Goal: Transaction & Acquisition: Purchase product/service

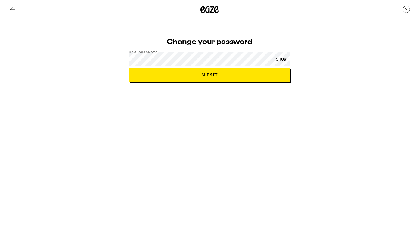
click at [214, 81] on button "Submit" at bounding box center [209, 75] width 161 height 14
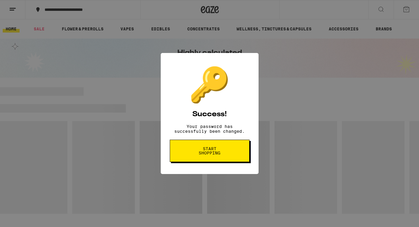
click at [204, 152] on span "Start shopping" at bounding box center [209, 150] width 31 height 8
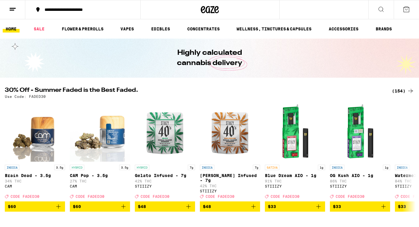
click at [9, 11] on icon at bounding box center [12, 9] width 7 height 7
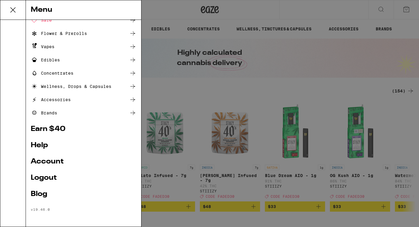
scroll to position [33, 0]
click at [53, 161] on link "Account" at bounding box center [84, 161] width 106 height 7
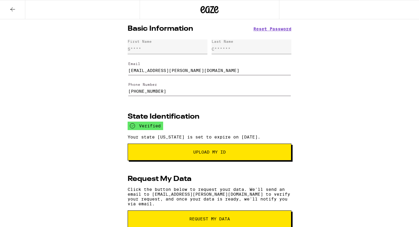
click at [14, 8] on icon at bounding box center [12, 9] width 7 height 7
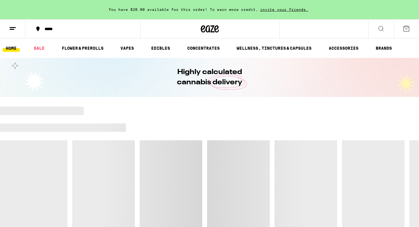
click at [16, 29] on icon at bounding box center [12, 28] width 7 height 7
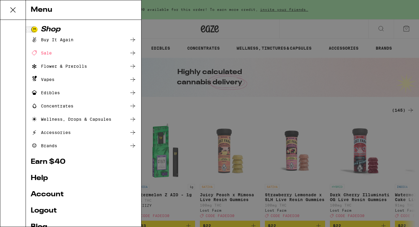
click at [59, 40] on div "Buy It Again" at bounding box center [52, 39] width 43 height 7
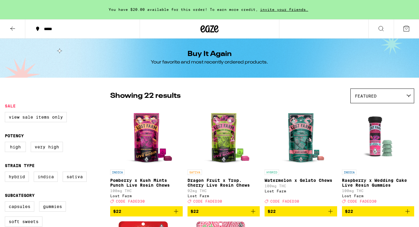
click at [134, 39] on div "Buy It Again Your favorite and most recently ordered products." at bounding box center [209, 57] width 231 height 39
click at [67, 40] on div "Buy It Again Your favorite and most recently ordered products." at bounding box center [209, 57] width 419 height 39
click at [47, 53] on div "Buy It Again Your favorite and most recently ordered products." at bounding box center [209, 57] width 419 height 39
click at [51, 30] on div "*****" at bounding box center [86, 29] width 90 height 4
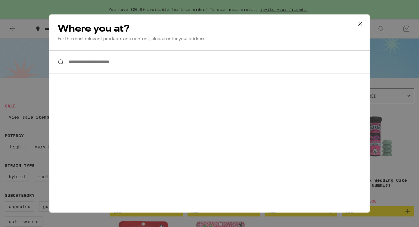
click at [101, 64] on input "**********" at bounding box center [209, 61] width 320 height 23
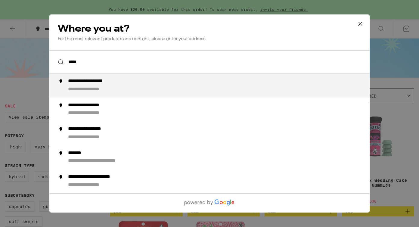
click at [142, 90] on div "**********" at bounding box center [221, 85] width 307 height 14
type input "**********"
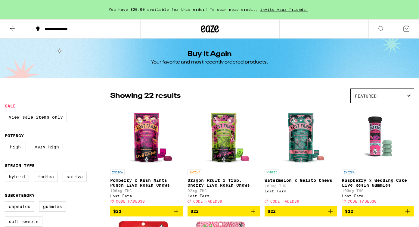
click at [382, 25] on icon at bounding box center [380, 28] width 7 height 7
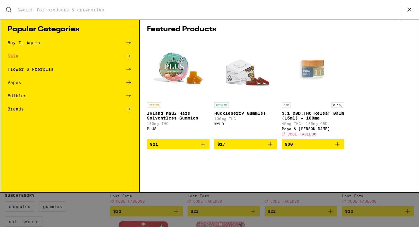
click at [18, 95] on div "Edibles" at bounding box center [17, 96] width 19 height 4
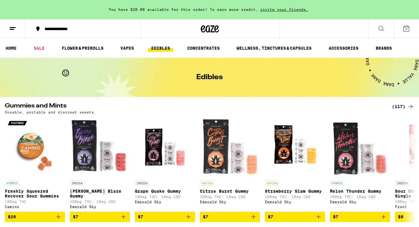
click at [398, 104] on div "(117)" at bounding box center [403, 106] width 22 height 7
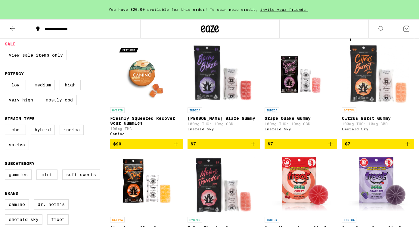
scroll to position [90, 0]
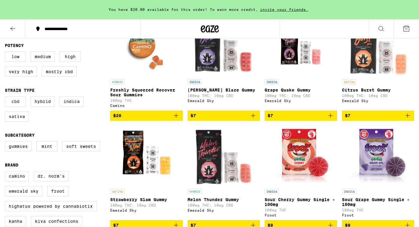
click at [13, 106] on label "CBD" at bounding box center [15, 101] width 21 height 10
click at [6, 97] on input "CBD" at bounding box center [6, 97] width 0 height 0
checkbox input "true"
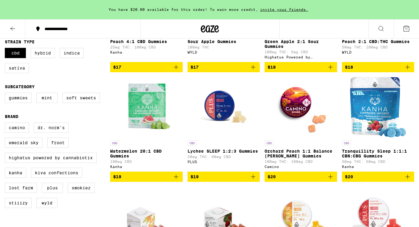
scroll to position [139, 0]
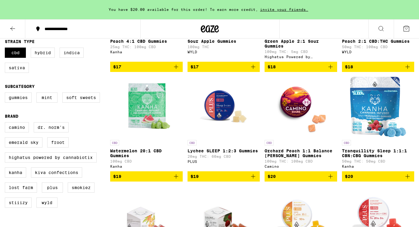
click at [370, 158] on p "Tranquillity Sleep 1:1:1 CBN:CBG Gummies" at bounding box center [378, 153] width 72 height 10
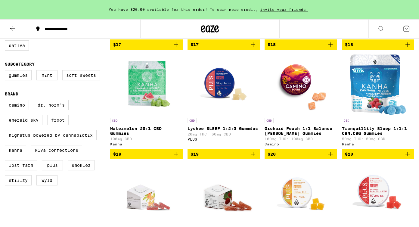
scroll to position [157, 0]
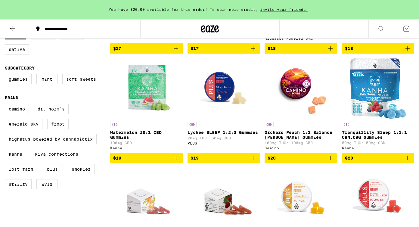
click at [135, 102] on img "Open page for Watermelon 20:1 CBD Gummies from Kanha" at bounding box center [146, 88] width 60 height 60
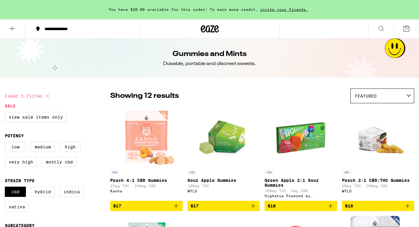
click at [381, 29] on icon at bounding box center [380, 28] width 7 height 7
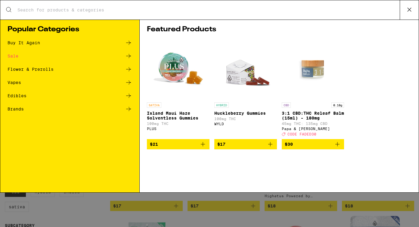
click at [16, 95] on div "Edibles" at bounding box center [17, 96] width 19 height 4
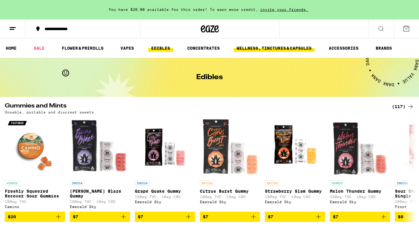
click at [276, 46] on link "WELLNESS, TINCTURES & CAPSULES" at bounding box center [273, 48] width 81 height 7
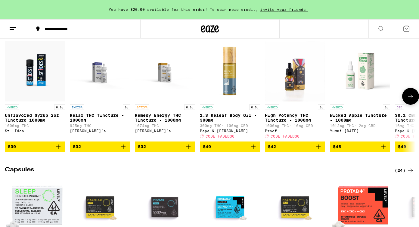
scroll to position [214, 0]
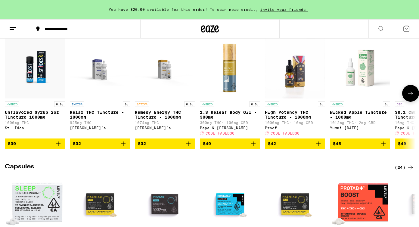
click at [407, 97] on icon at bounding box center [410, 93] width 7 height 7
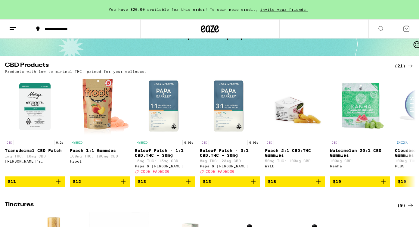
scroll to position [43, 0]
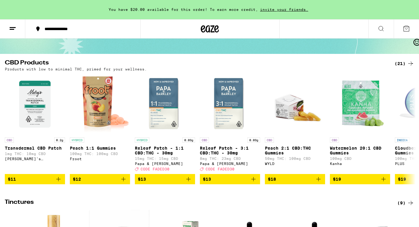
click at [400, 62] on div "(21)" at bounding box center [404, 63] width 20 height 7
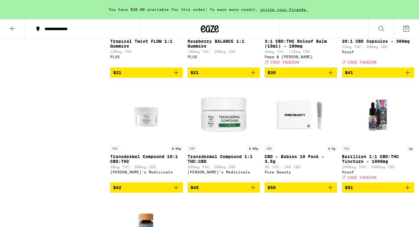
scroll to position [474, 0]
